Goal: Task Accomplishment & Management: Manage account settings

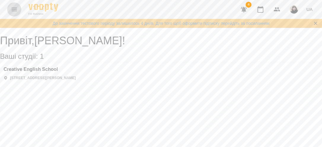
click at [14, 9] on icon "Menu" at bounding box center [14, 10] width 5 height 4
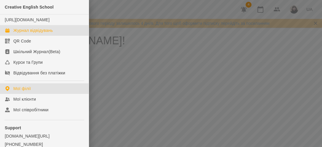
click at [31, 33] on div "Журнал відвідувань" at bounding box center [32, 31] width 39 height 6
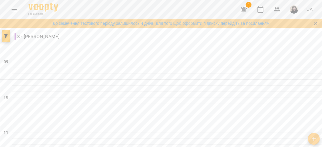
scroll to position [237, 0]
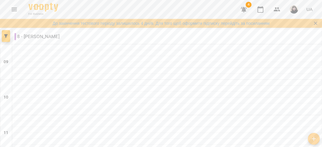
click at [243, 9] on icon "button" at bounding box center [243, 10] width 6 height 6
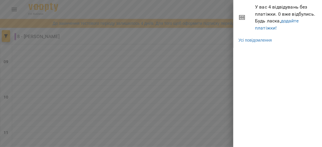
click at [226, 8] on div at bounding box center [161, 73] width 322 height 147
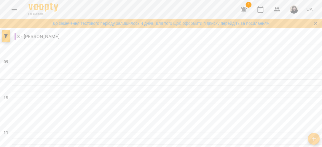
click at [14, 10] on icon "Menu" at bounding box center [14, 9] width 7 height 7
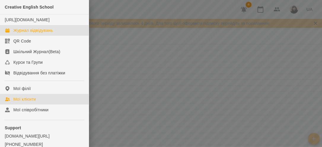
click at [31, 102] on div "Мої клієнти" at bounding box center [24, 100] width 23 height 6
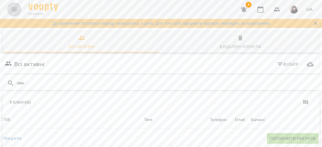
click at [14, 10] on icon "Menu" at bounding box center [14, 9] width 7 height 7
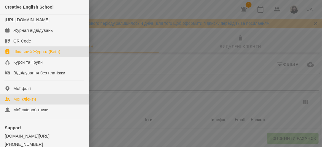
click at [25, 55] on div "Шкільний Журнал(Beta)" at bounding box center [36, 52] width 47 height 6
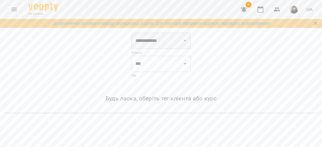
click at [185, 40] on select "**********" at bounding box center [160, 41] width 59 height 17
click at [11, 8] on icon "Menu" at bounding box center [14, 9] width 7 height 7
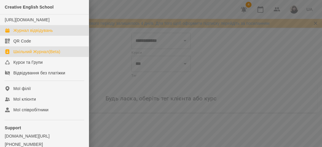
click at [23, 33] on div "Журнал відвідувань" at bounding box center [32, 31] width 39 height 6
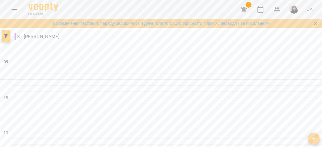
type input "**********"
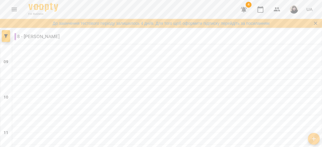
click at [16, 10] on icon "Menu" at bounding box center [14, 9] width 7 height 7
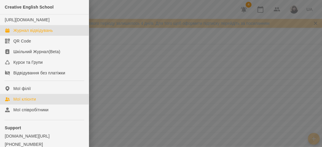
click at [28, 102] on div "Мої клієнти" at bounding box center [24, 100] width 23 height 6
